Goal: Information Seeking & Learning: Learn about a topic

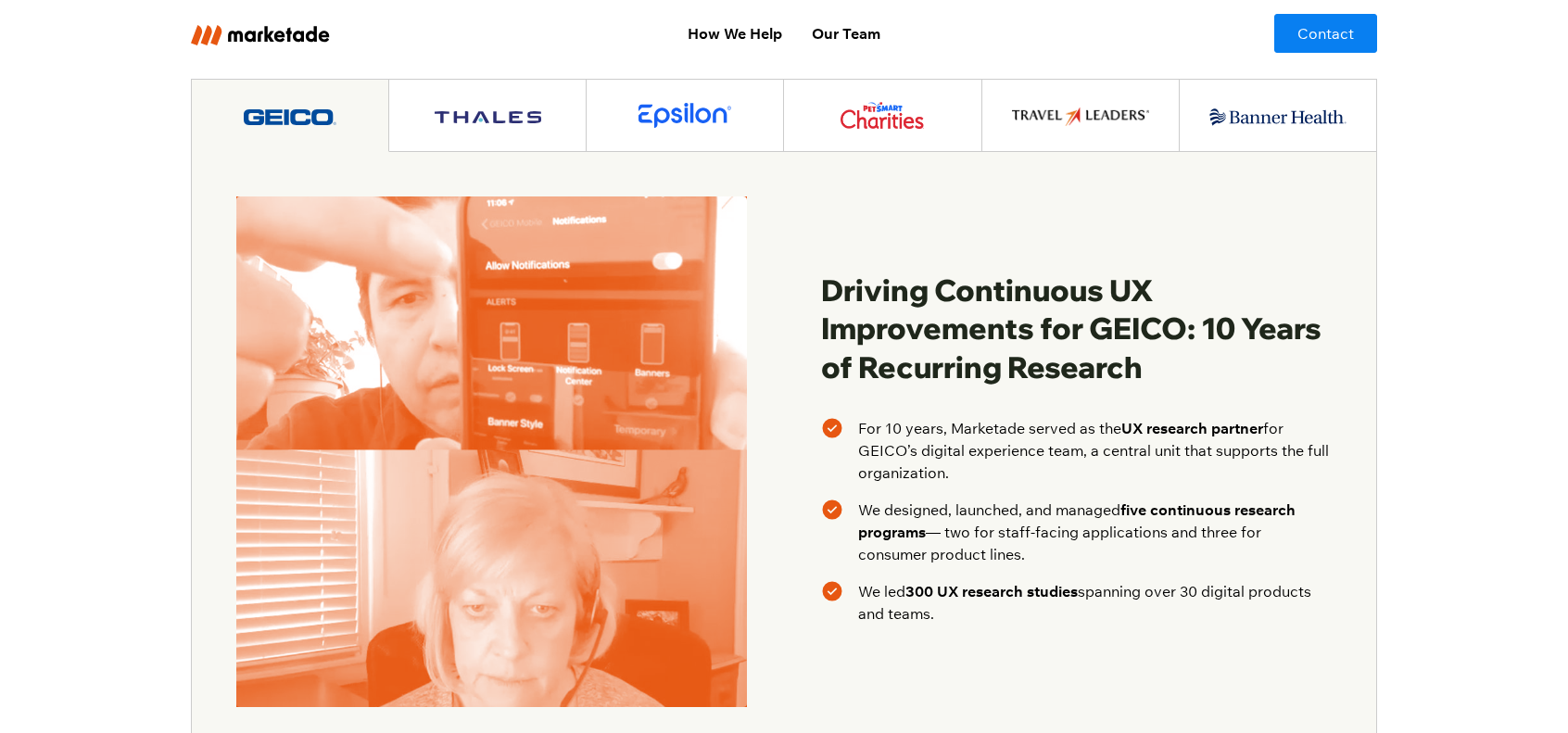
scroll to position [2780, 0]
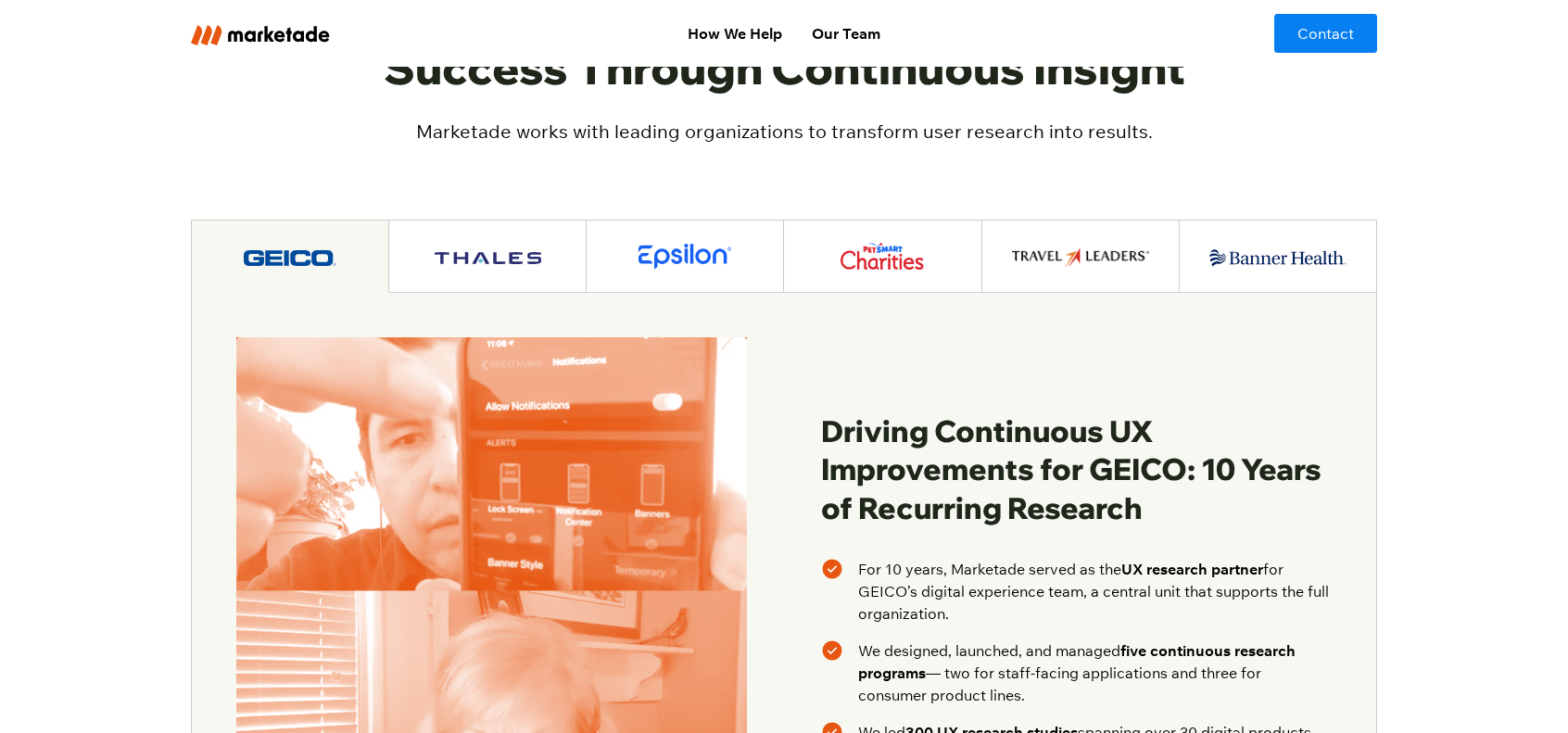
click at [466, 238] on link at bounding box center [487, 256] width 197 height 72
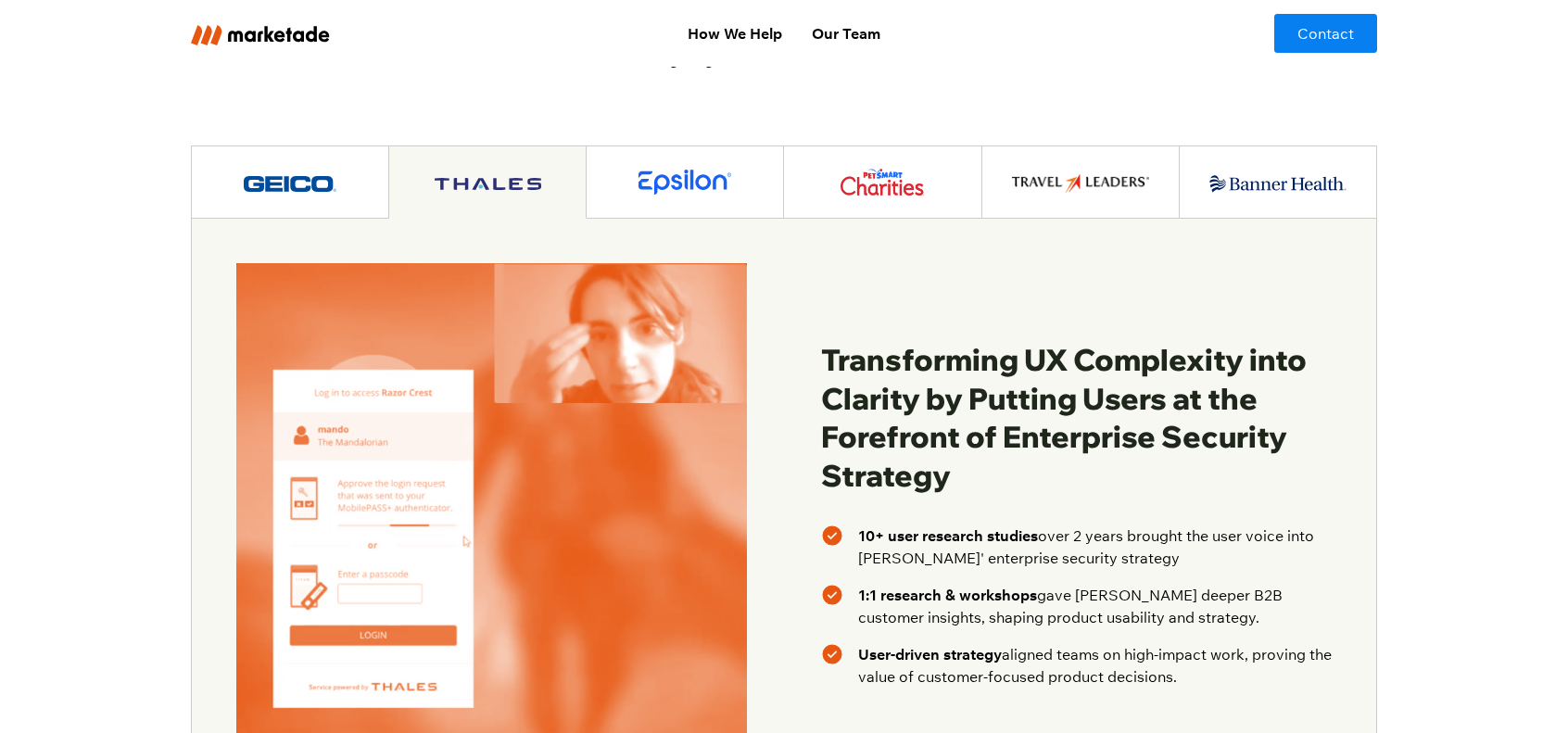
scroll to position [2872, 0]
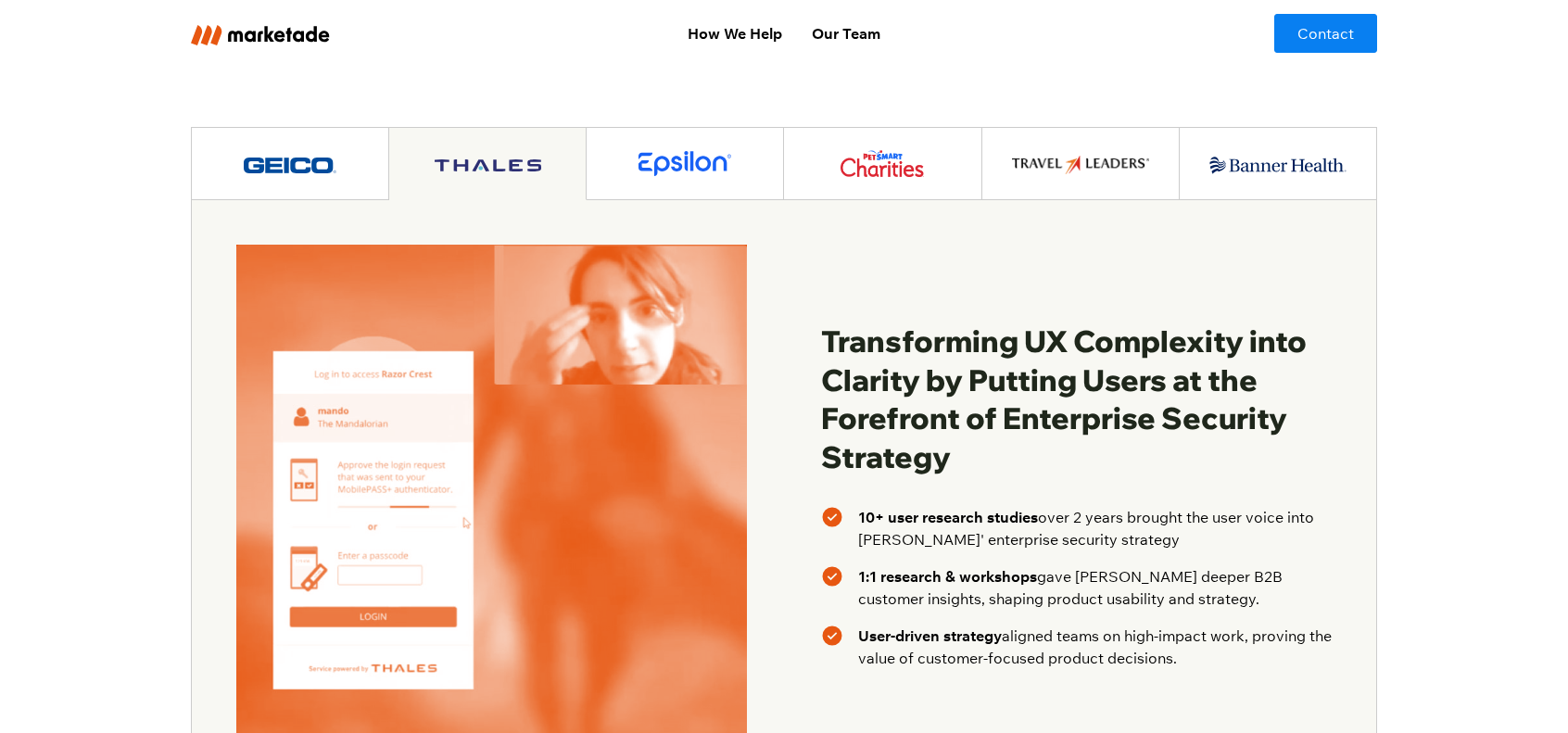
click at [657, 151] on img at bounding box center [684, 164] width 93 height 25
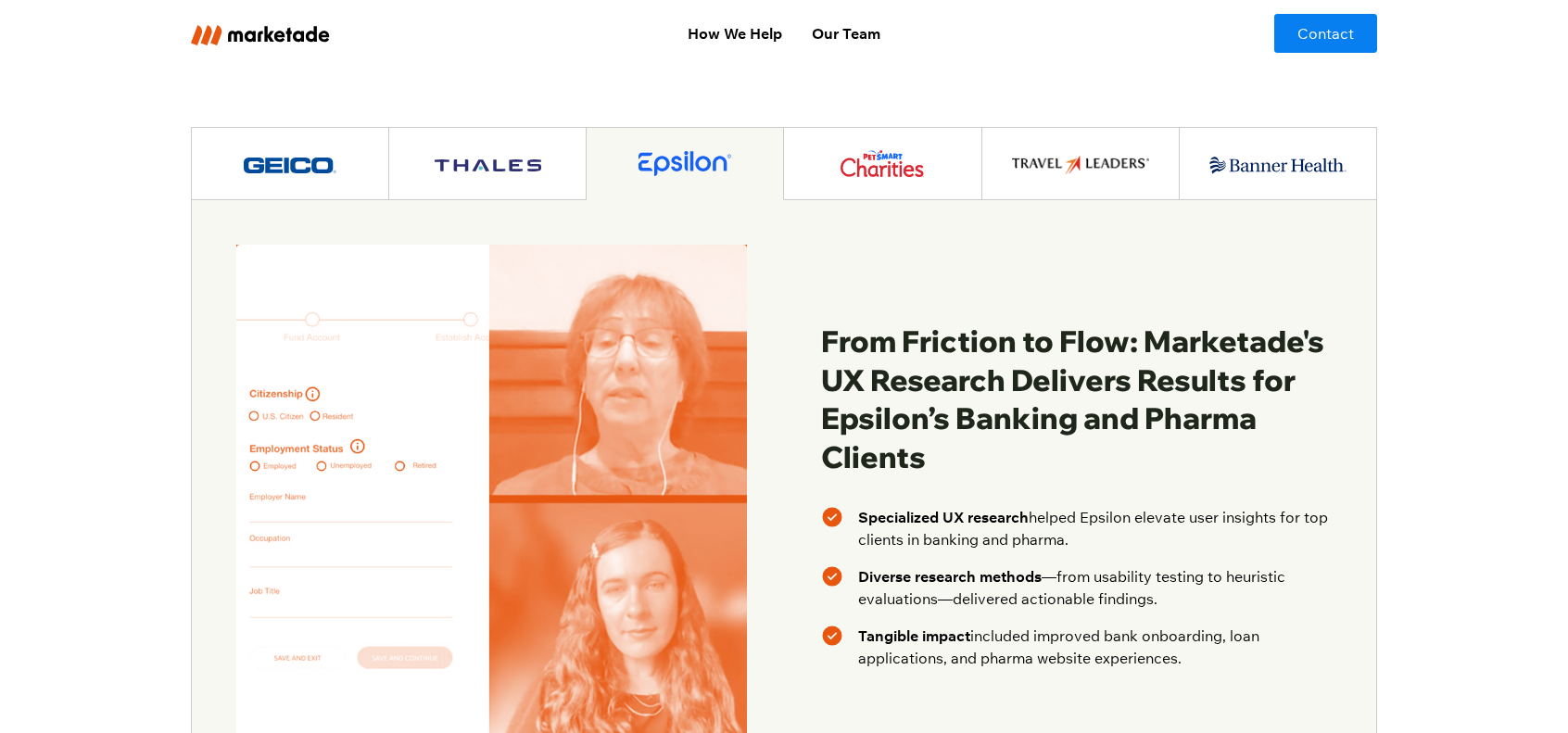
click at [871, 151] on img at bounding box center [882, 164] width 83 height 27
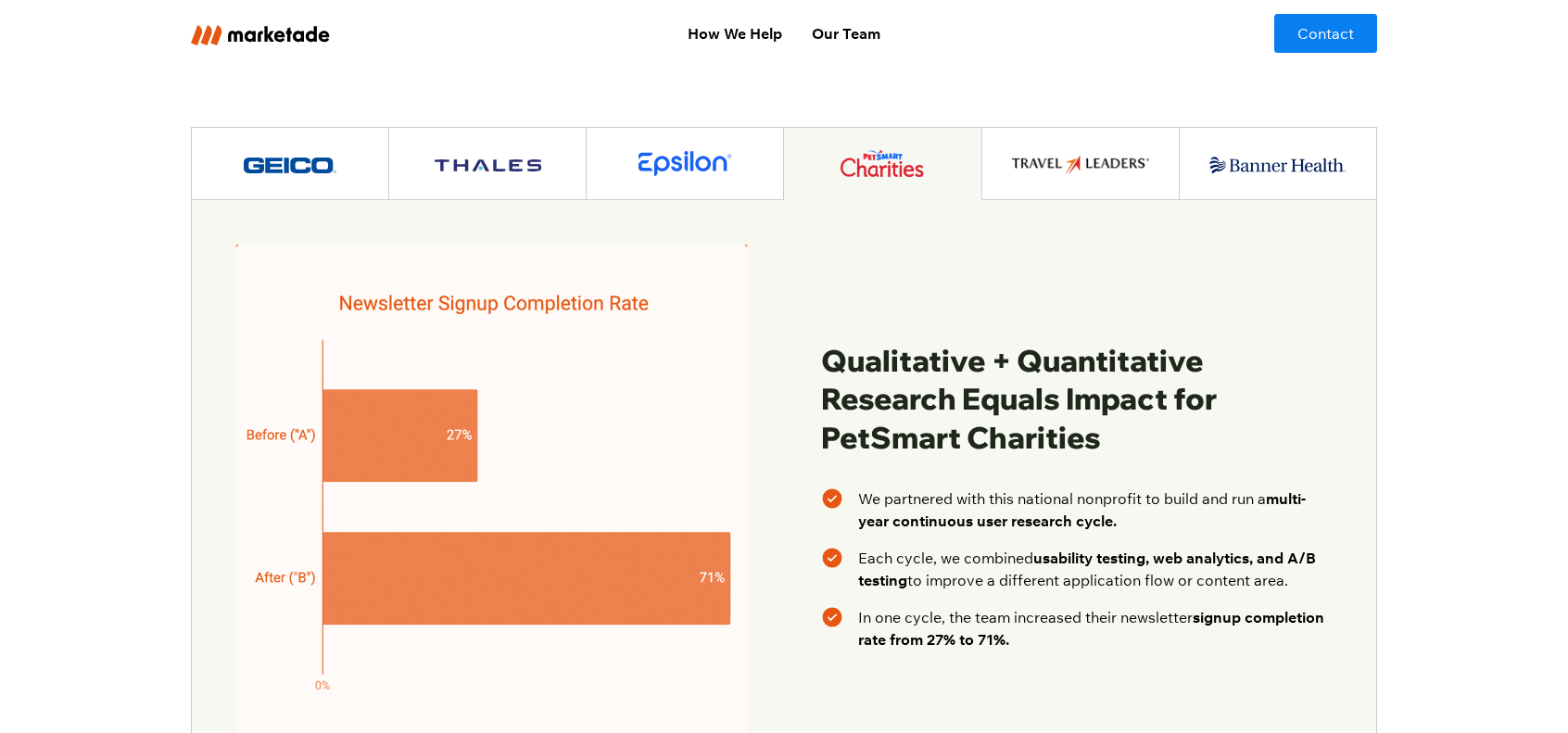
click at [1033, 155] on img at bounding box center [1080, 165] width 137 height 19
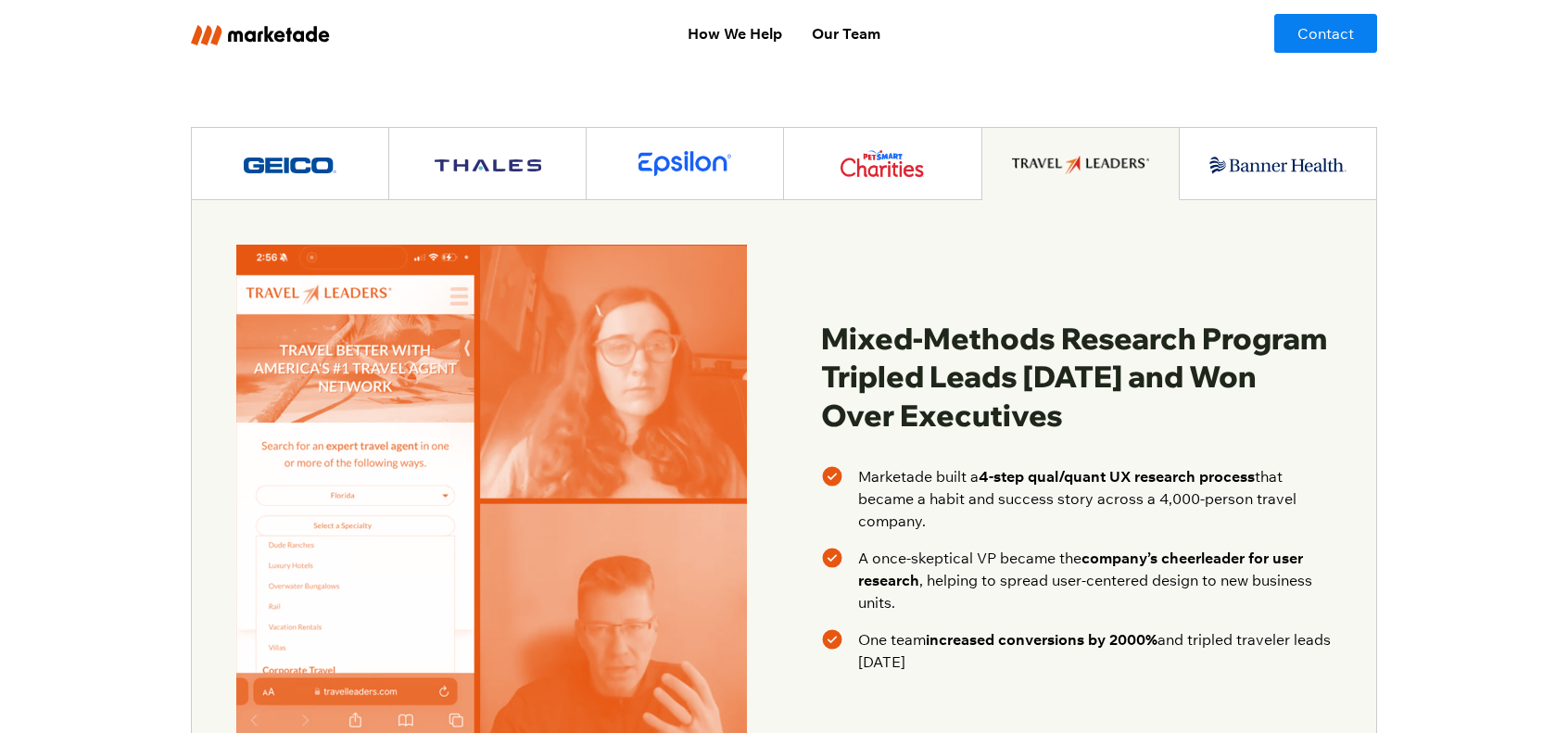
click at [1266, 156] on img at bounding box center [1277, 165] width 137 height 19
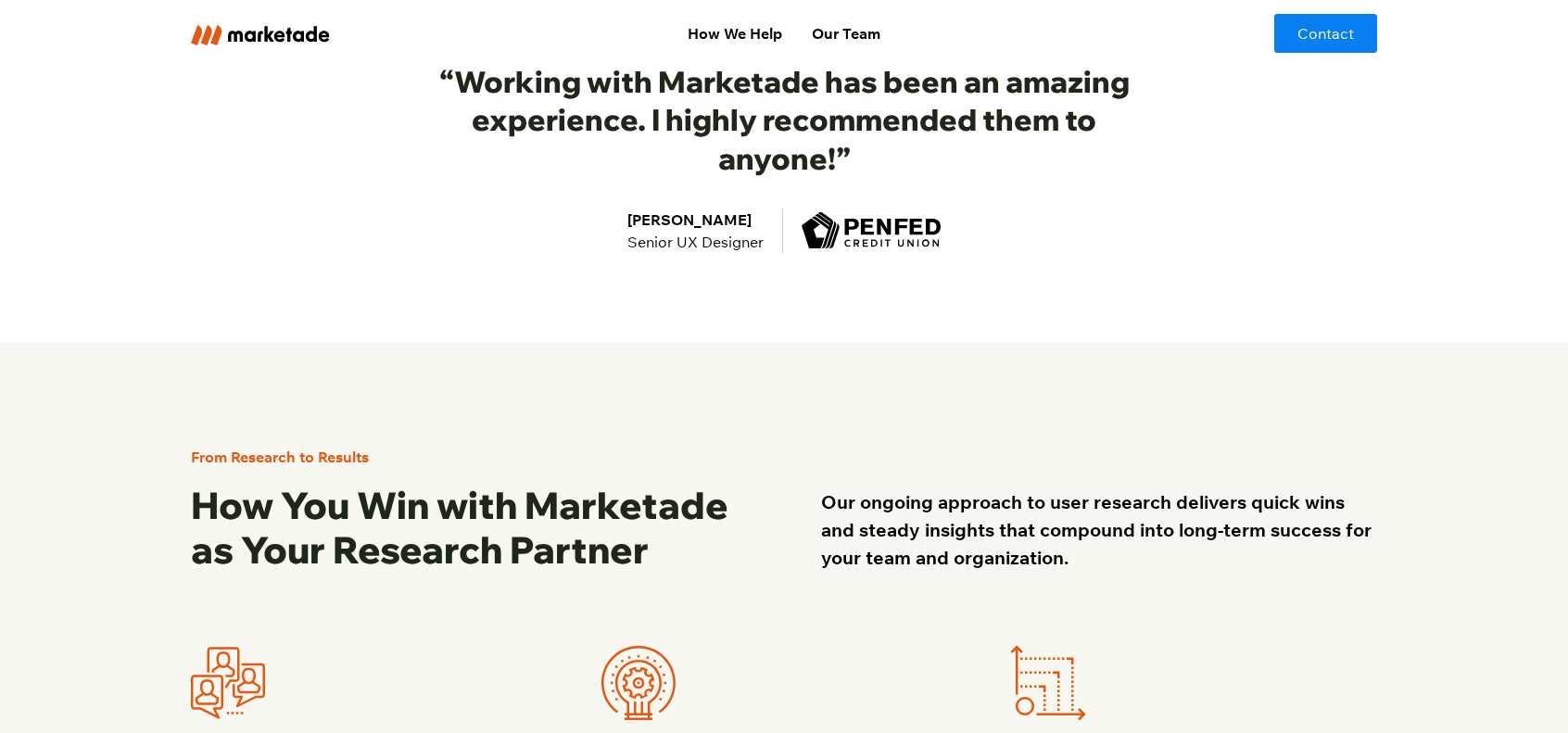
scroll to position [1250, 0]
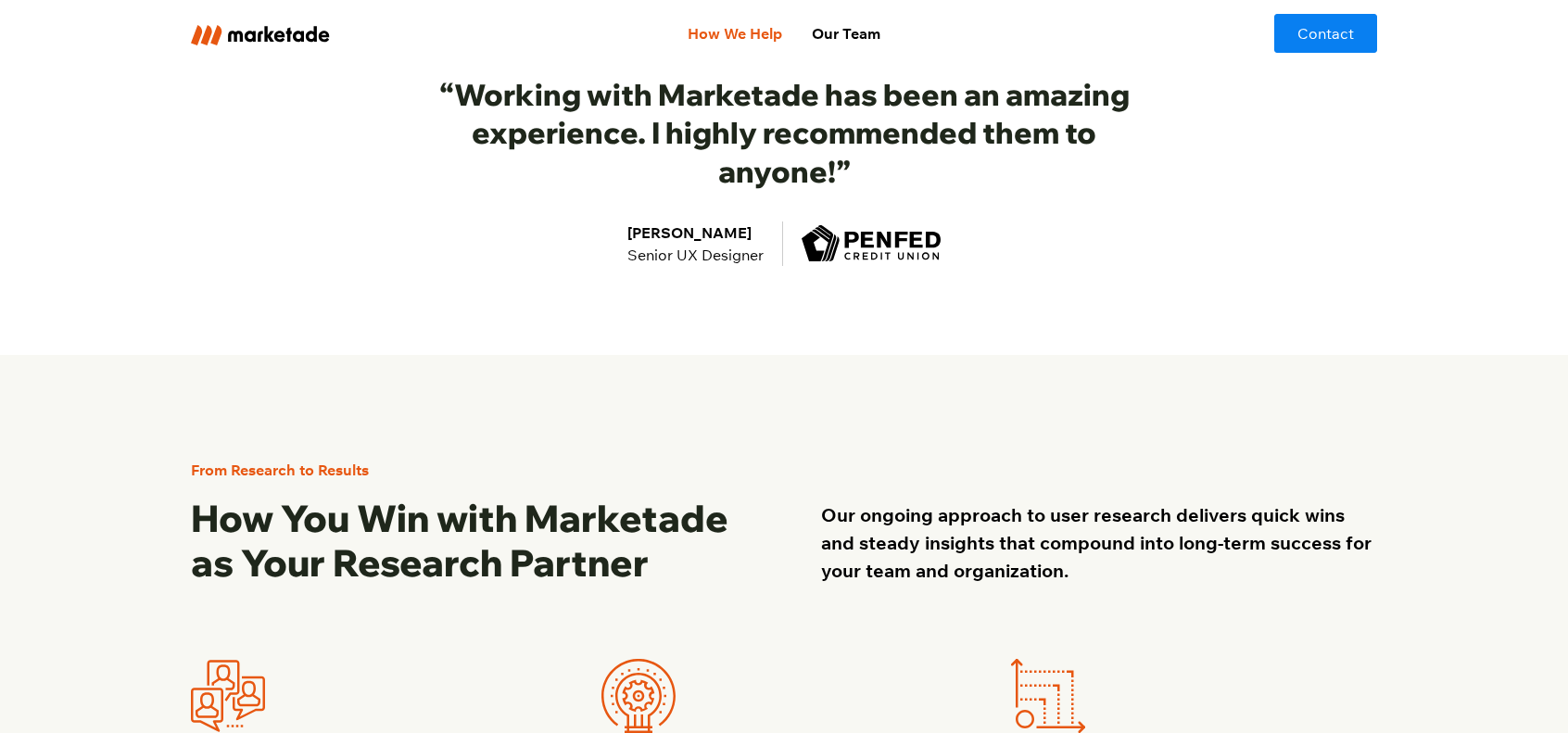
click at [730, 23] on link "How We Help" at bounding box center [734, 34] width 124 height 37
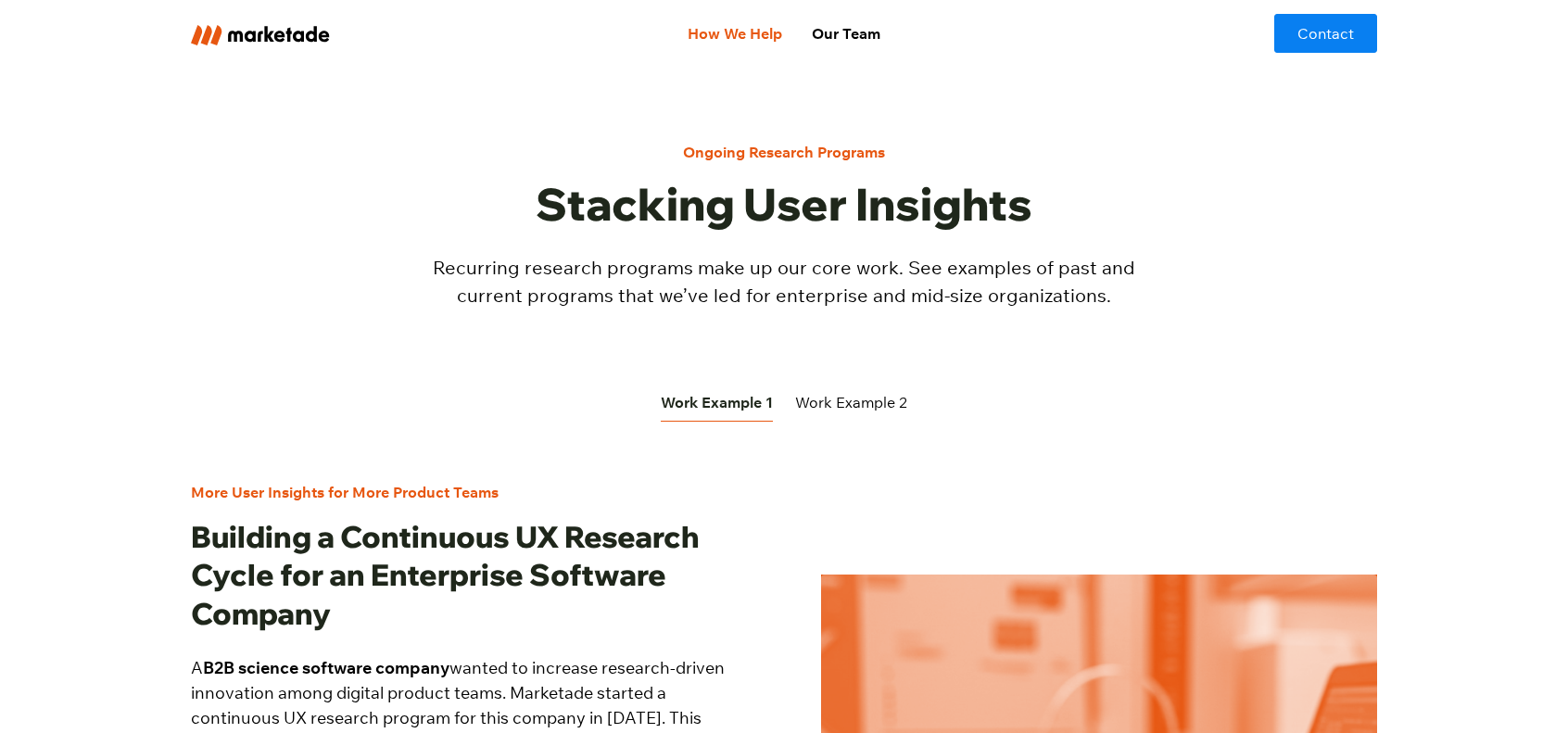
scroll to position [370, 0]
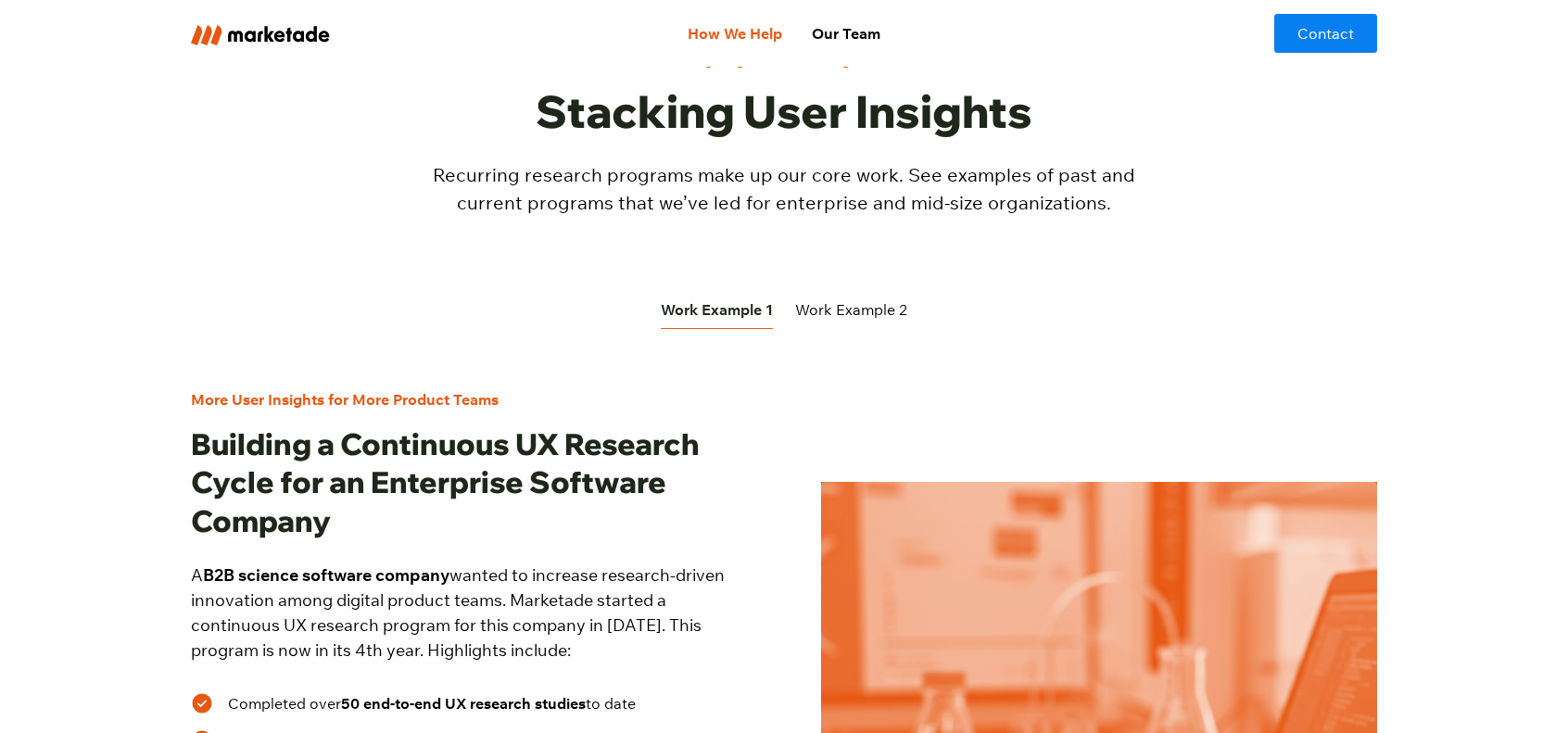
click at [839, 307] on div "Work Example 2" at bounding box center [851, 309] width 112 height 22
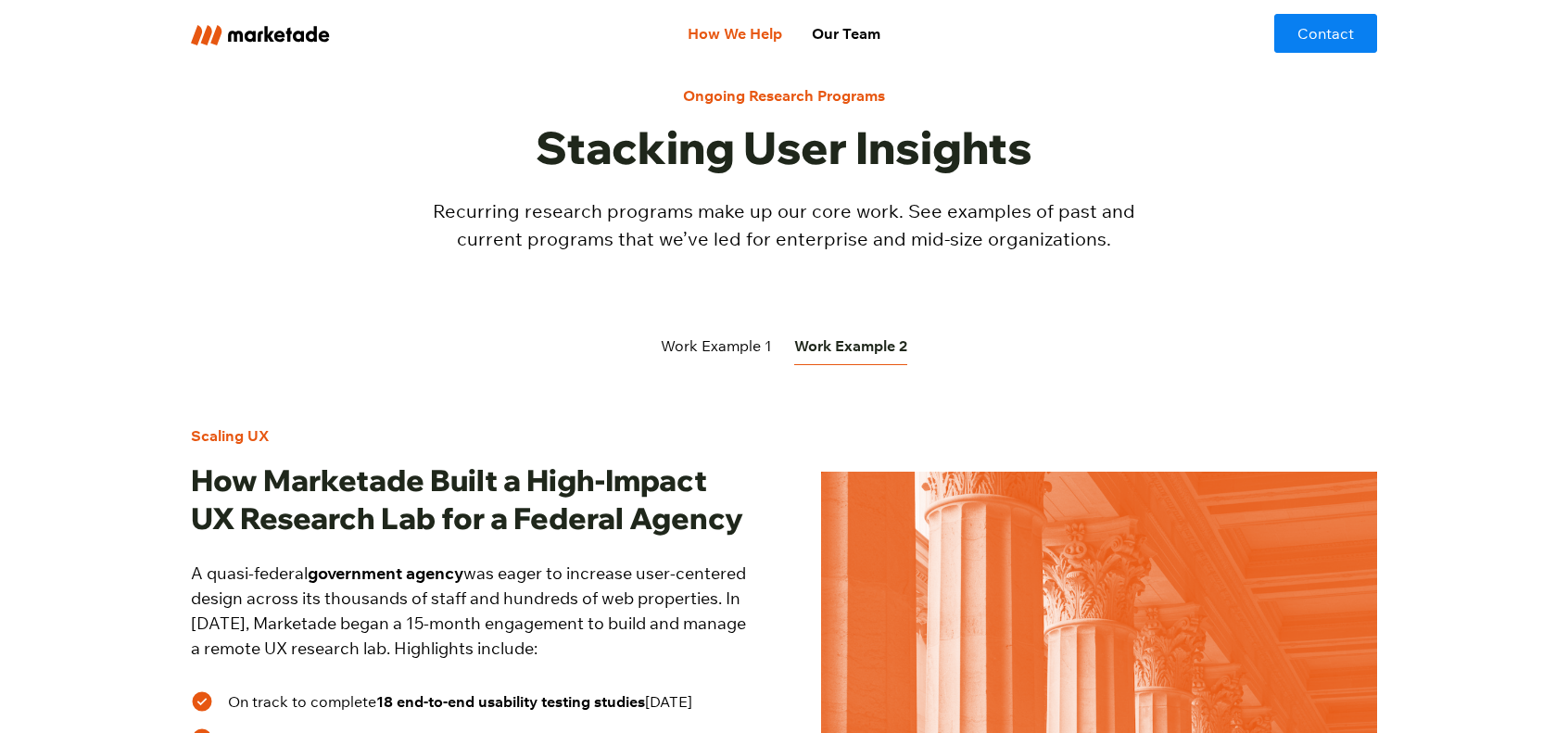
scroll to position [0, 0]
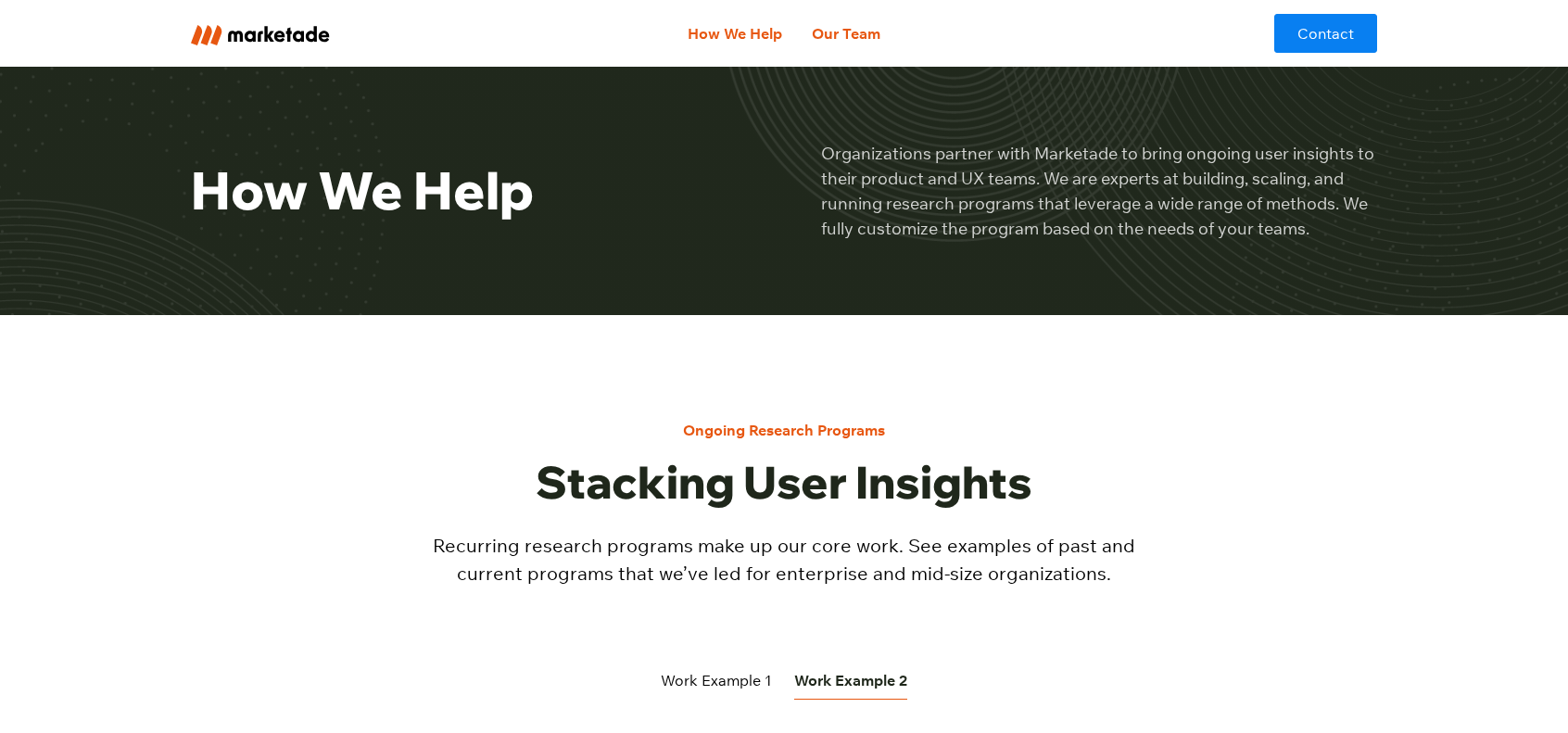
click at [849, 37] on link "Our Team" at bounding box center [845, 34] width 98 height 37
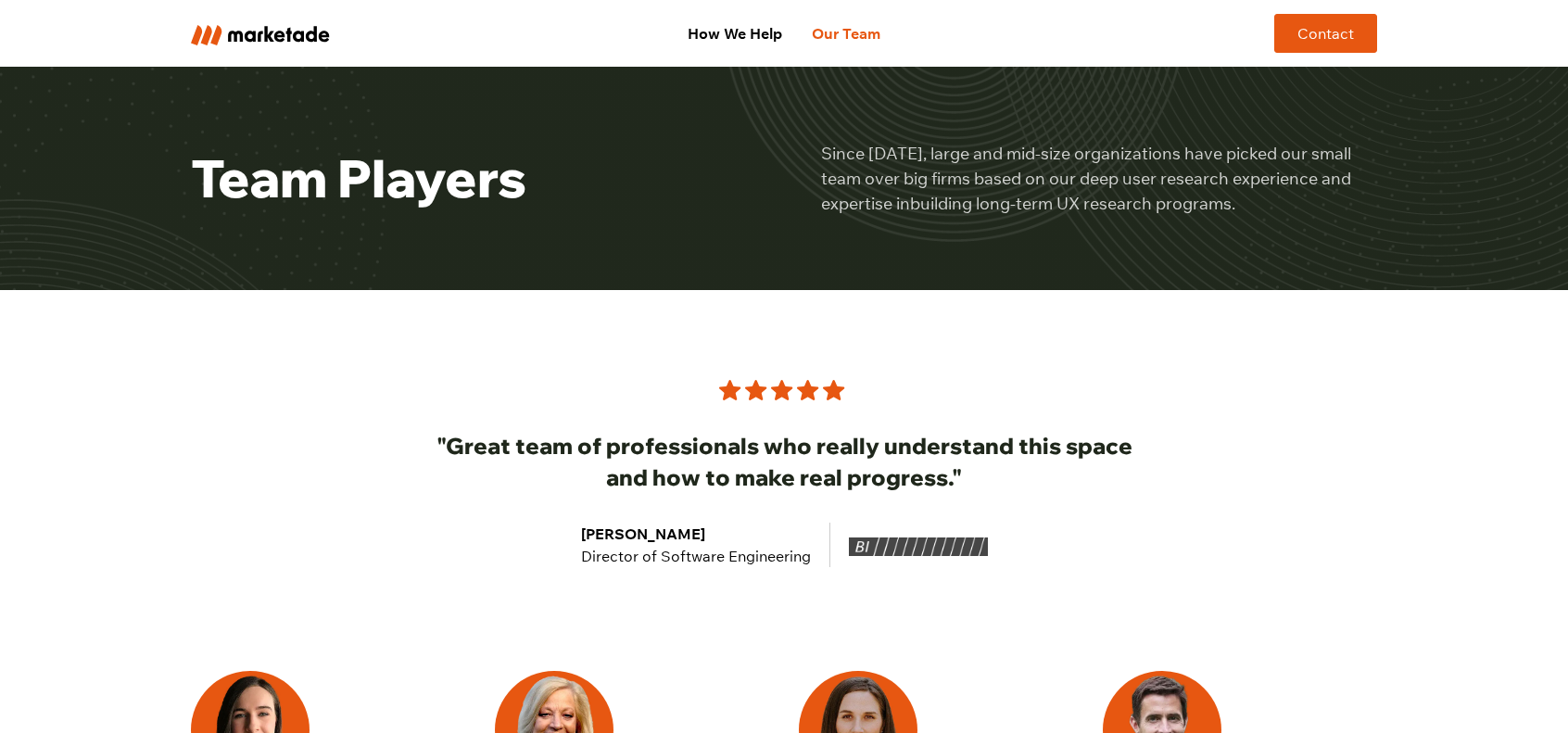
click at [1276, 41] on link "Contact" at bounding box center [1326, 34] width 103 height 39
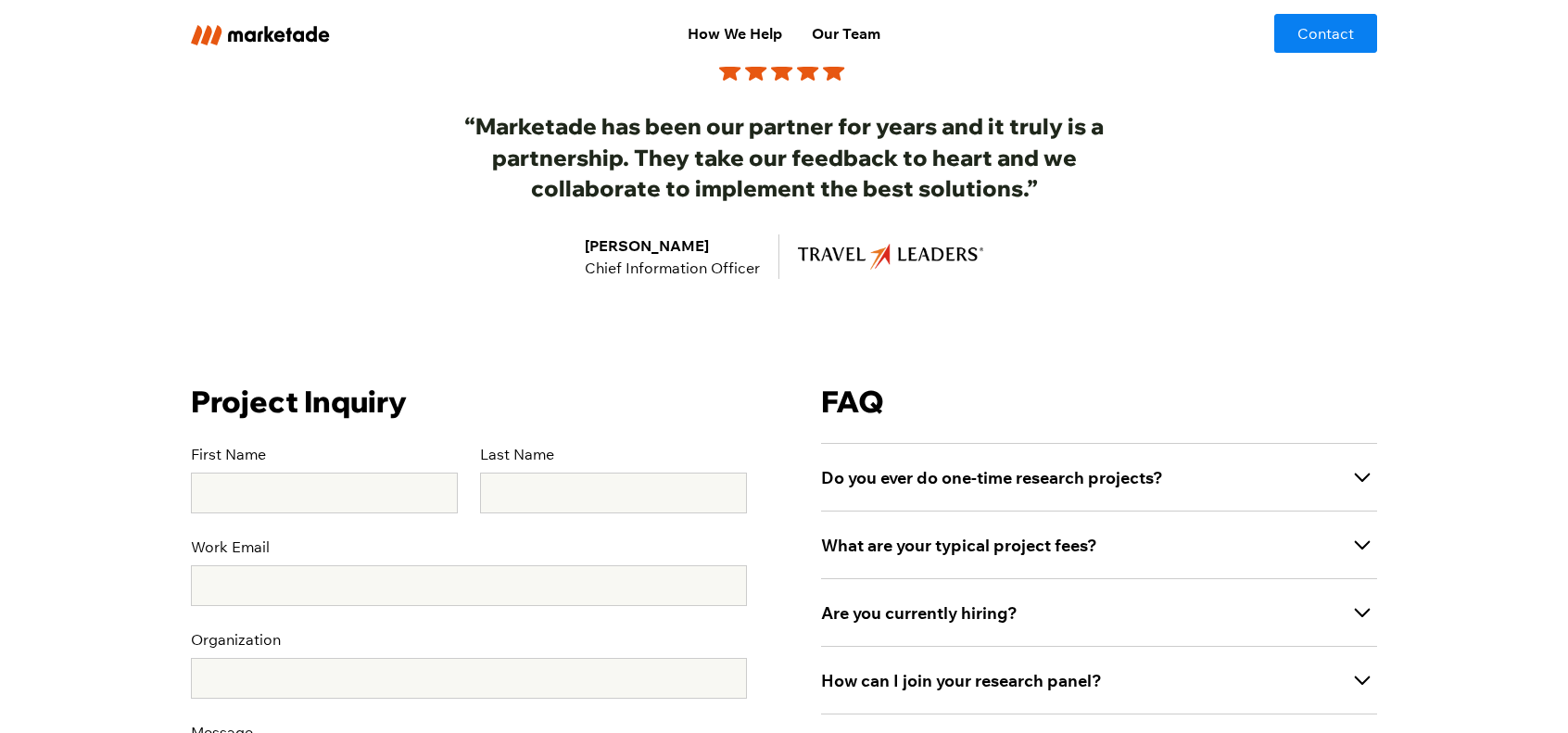
scroll to position [463, 0]
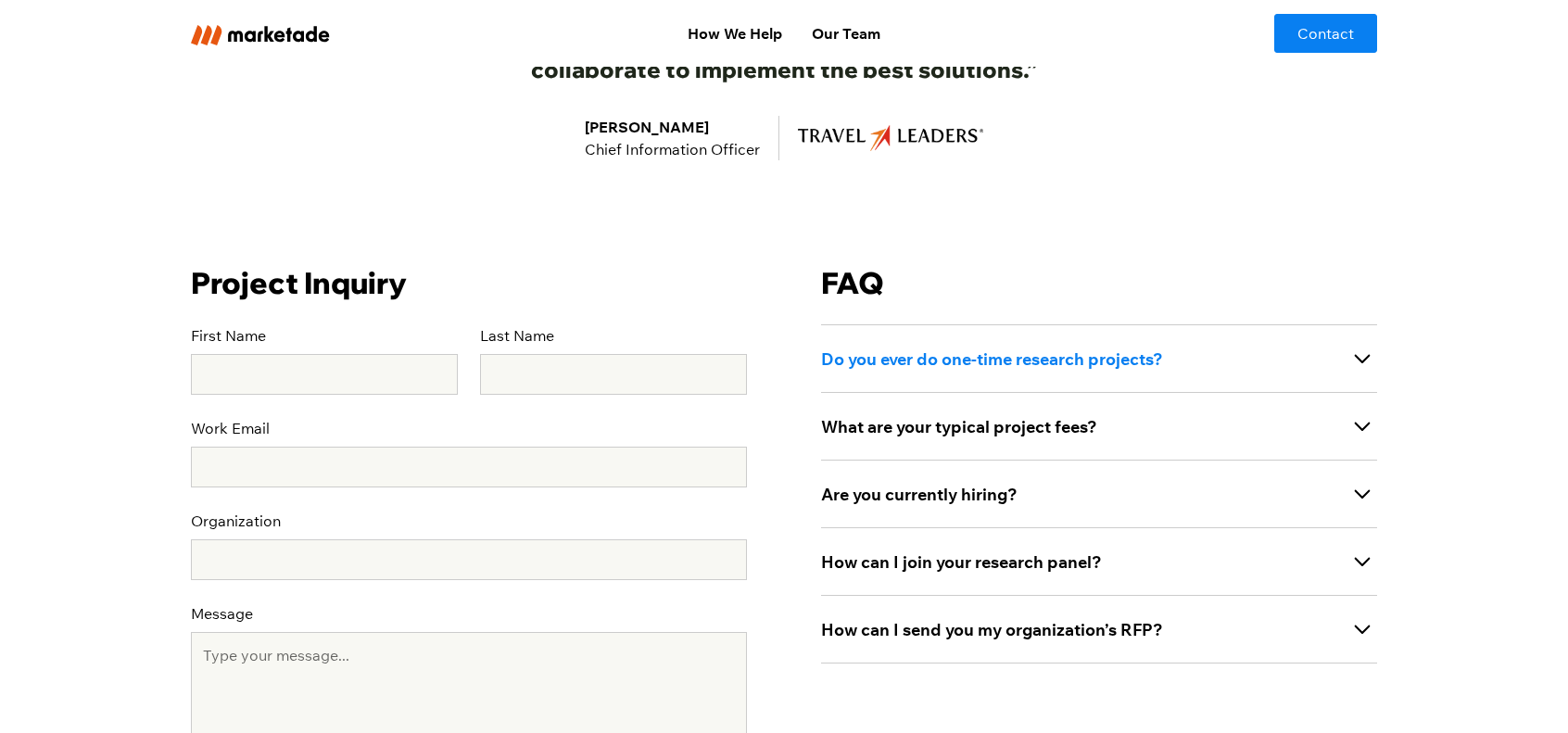
click at [1100, 357] on strong "Do you ever do one-time research projects?" at bounding box center [992, 359] width 342 height 22
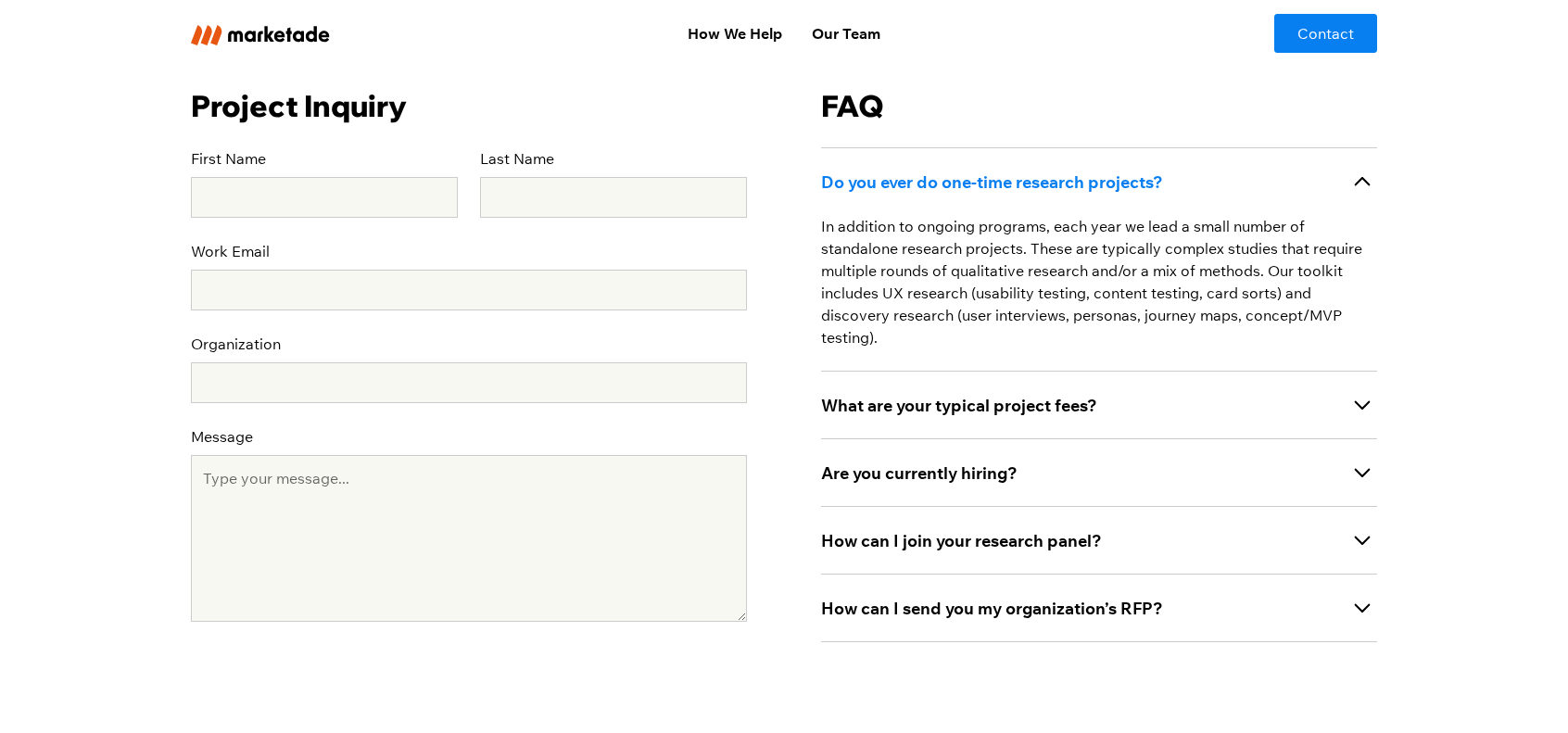
scroll to position [649, 0]
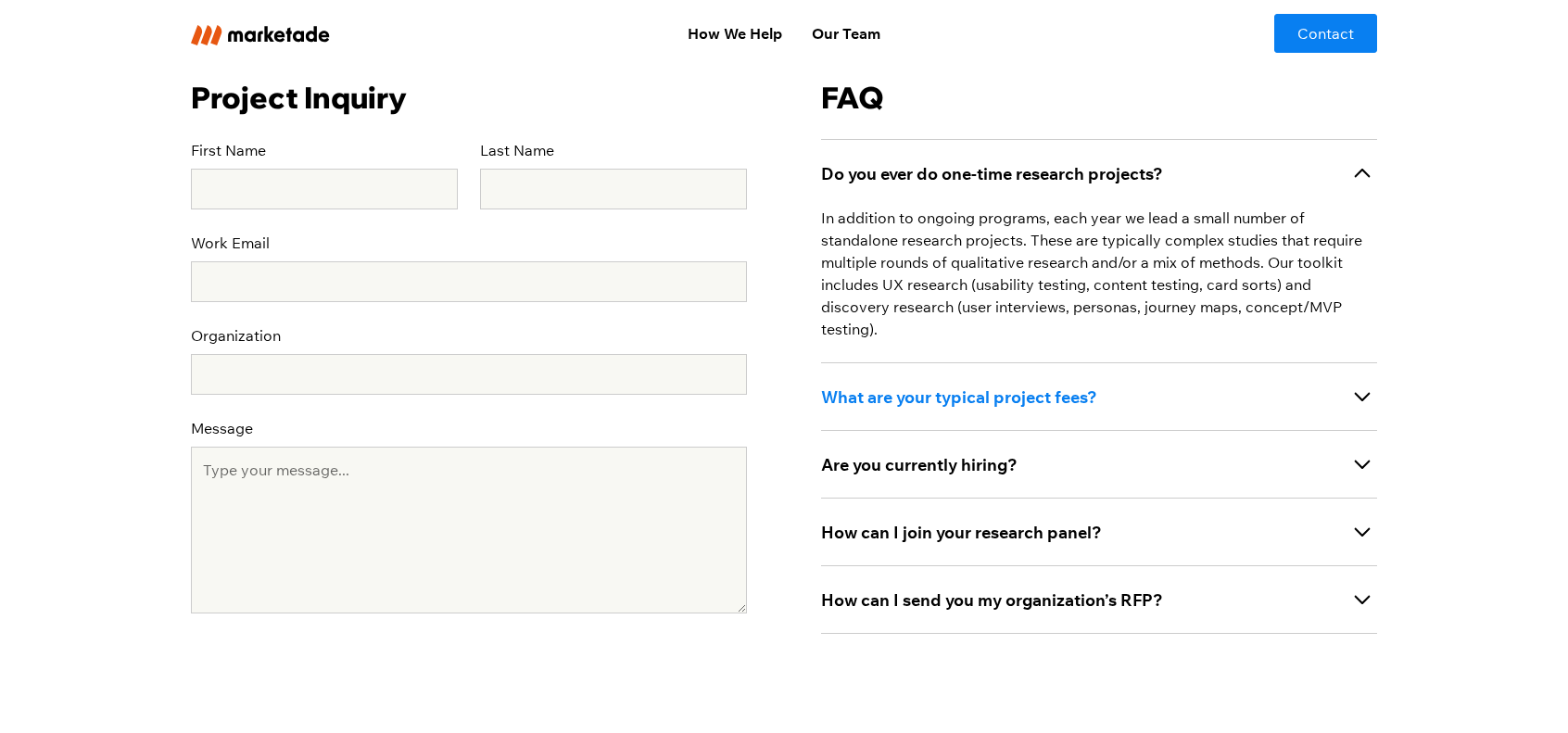
click at [1007, 386] on strong "What are your typical project fees?" at bounding box center [958, 396] width 276 height 22
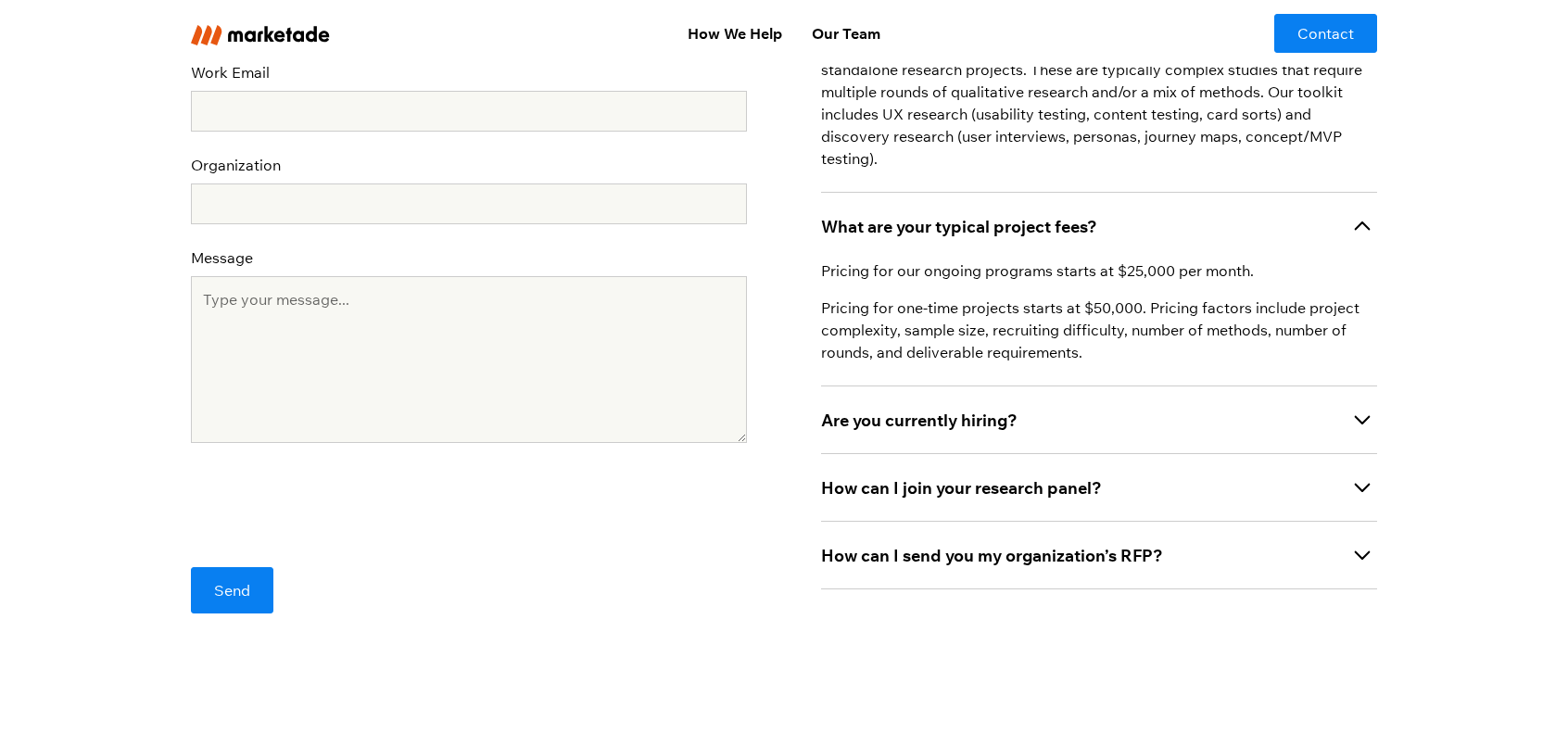
scroll to position [834, 0]
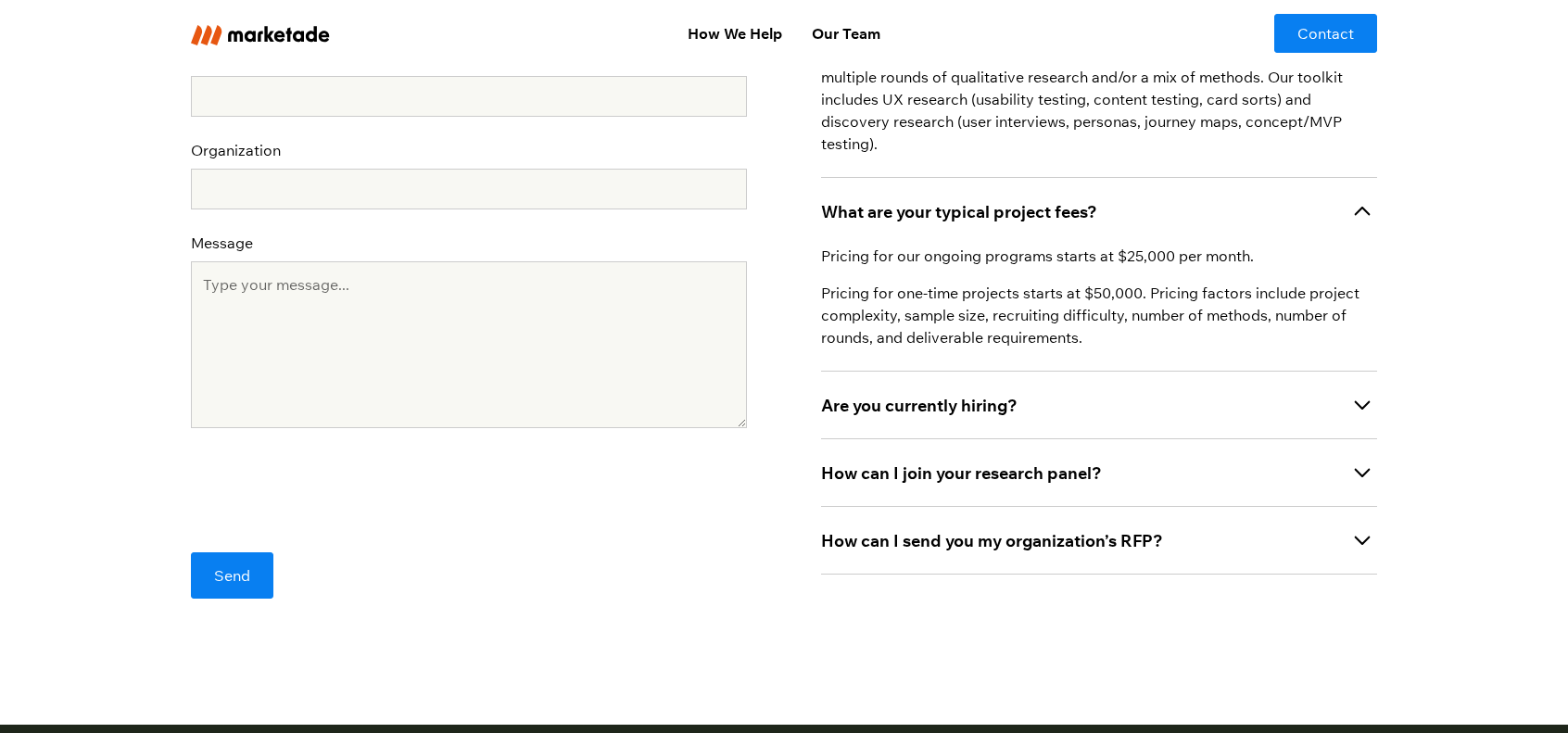
click at [998, 395] on strong "Are you currently hiring?" at bounding box center [919, 405] width 196 height 22
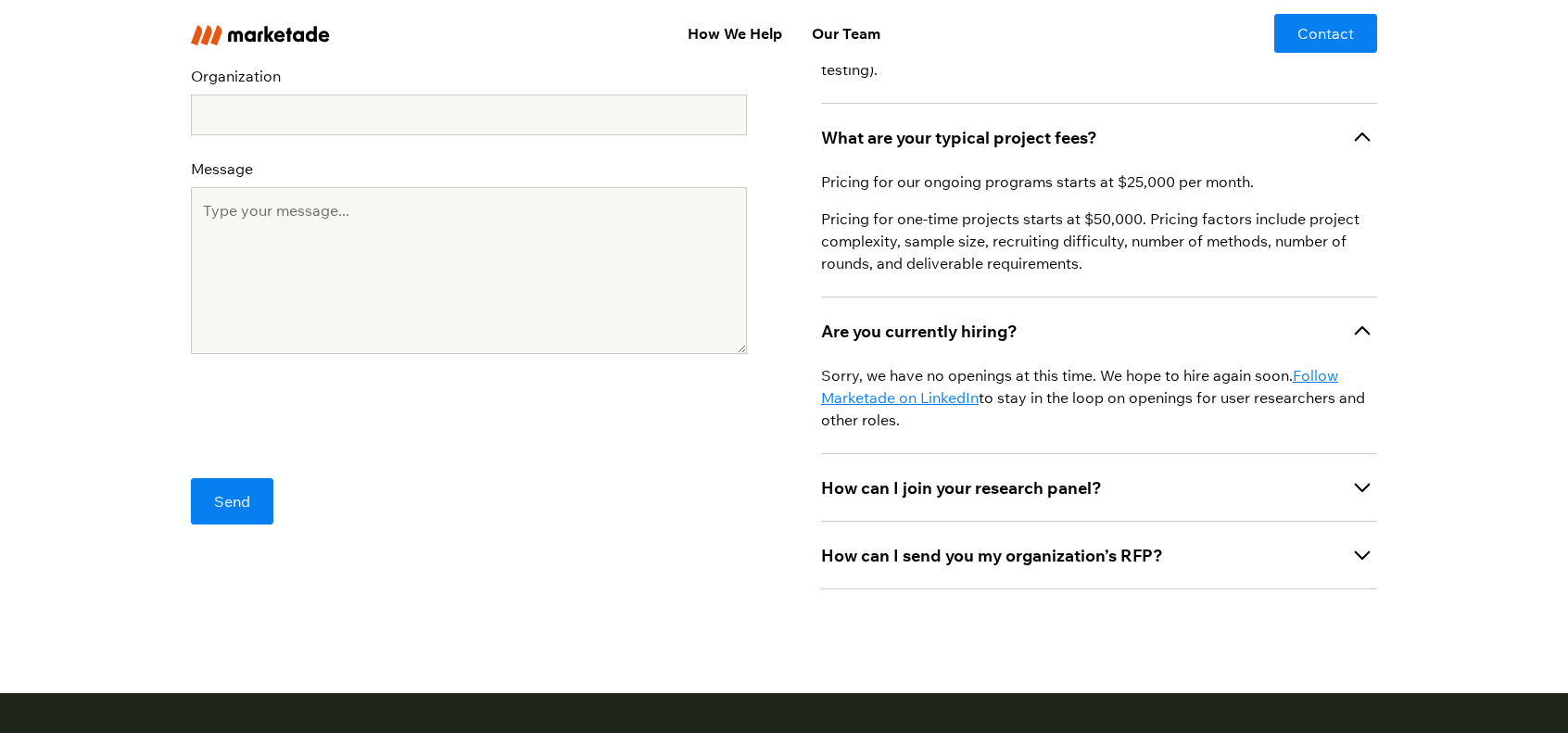
scroll to position [927, 0]
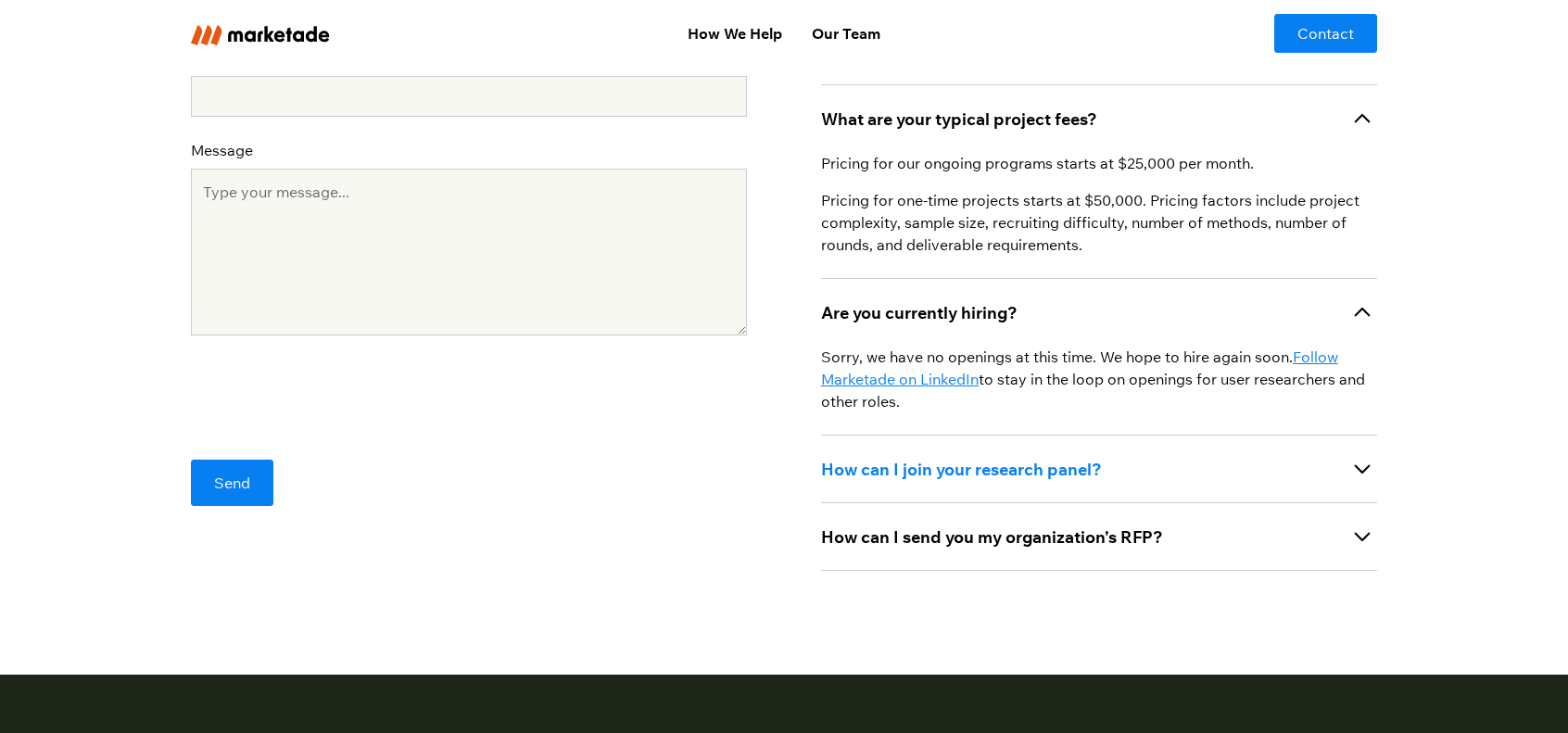
click at [953, 435] on div "How can I join your research panel?" at bounding box center [1099, 468] width 556 height 67
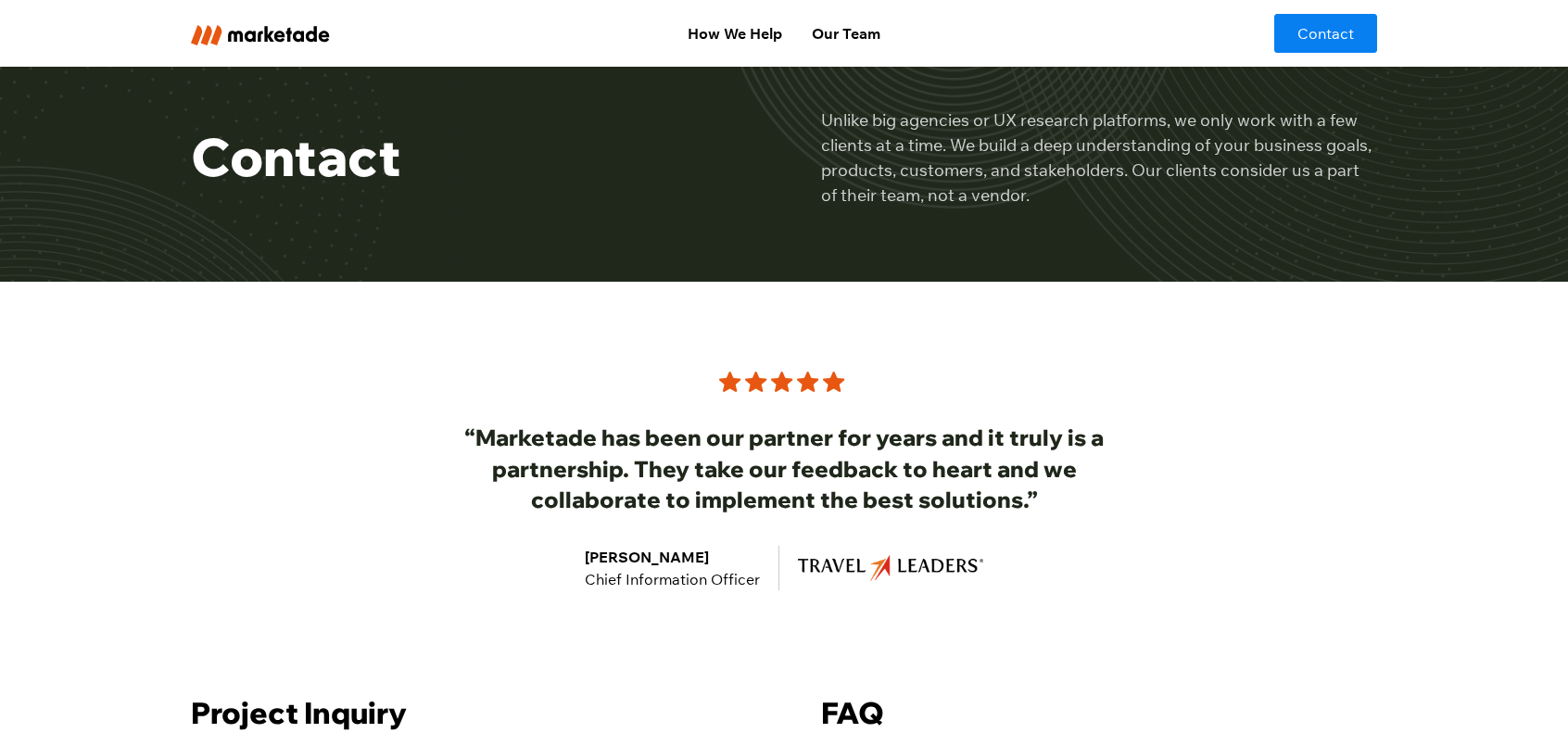
scroll to position [0, 0]
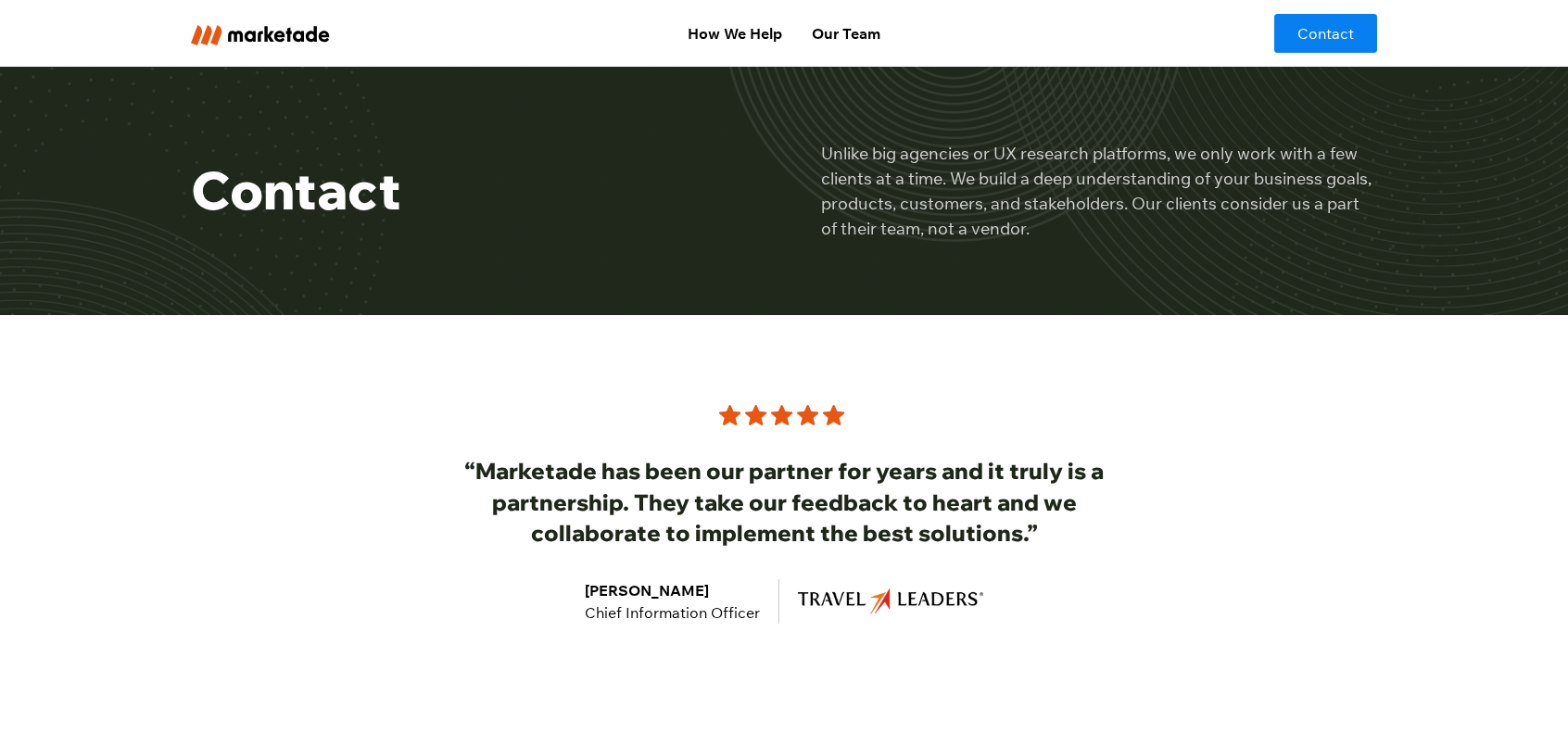
click at [252, 35] on img "home" at bounding box center [260, 36] width 139 height 21
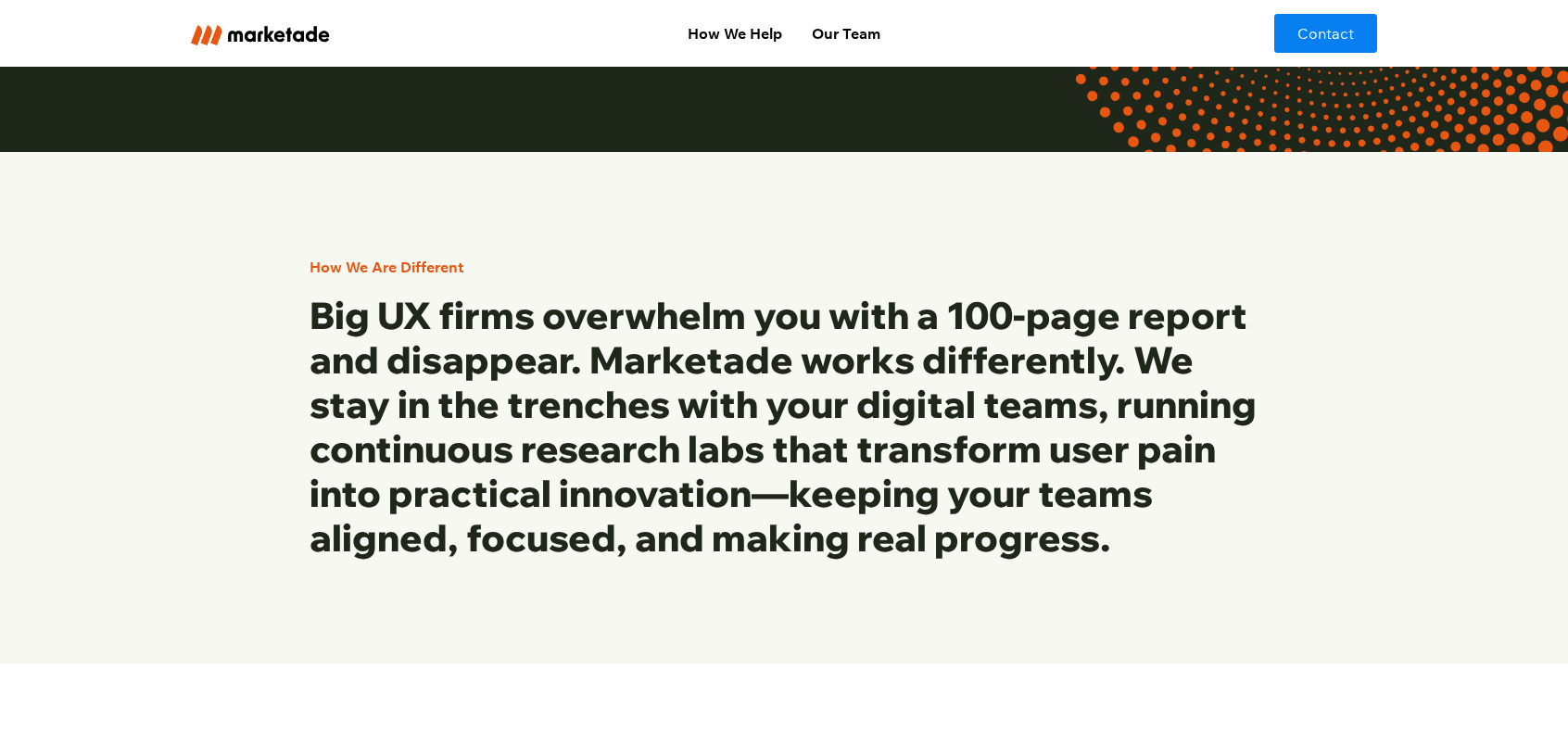
scroll to position [463, 0]
